Goal: Find specific page/section: Find specific page/section

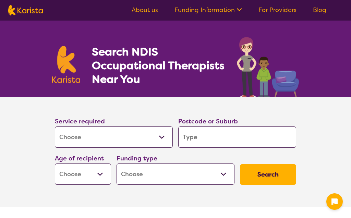
select select "[MEDICAL_DATA]"
click at [166, 135] on select "Allied Health Assistant Assessment ([MEDICAL_DATA] or [MEDICAL_DATA]) Behaviour…" at bounding box center [114, 137] width 118 height 21
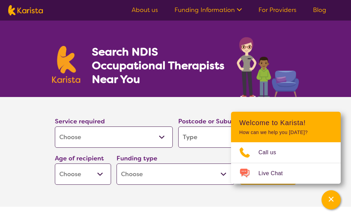
click at [207, 141] on input "search" at bounding box center [237, 137] width 118 height 21
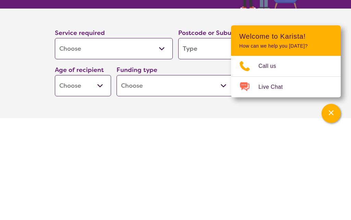
type input "4"
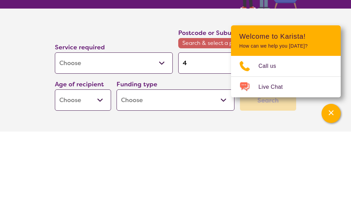
type input "47"
type input "474"
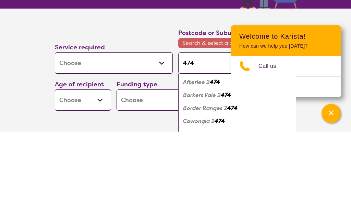
type input "4740"
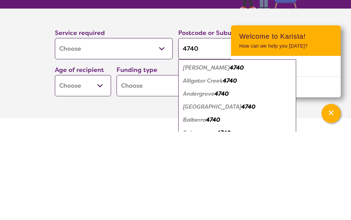
type input "4740"
click at [339, 114] on header "Welcome to Karista! How can we help you [DATE]?" at bounding box center [286, 129] width 110 height 31
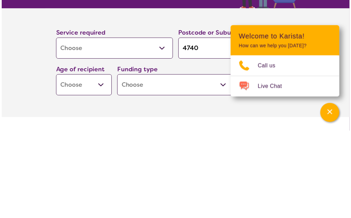
scroll to position [89, 0]
